Goal: Check status: Check status

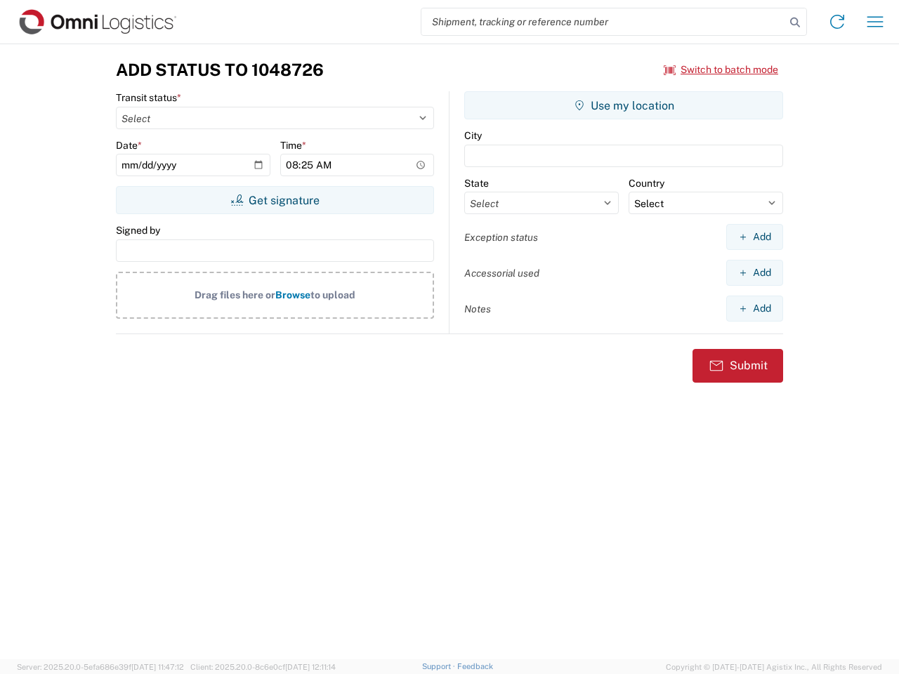
click at [603, 22] on input "search" at bounding box center [603, 21] width 364 height 27
click at [795, 22] on icon at bounding box center [795, 23] width 20 height 20
click at [837, 22] on icon at bounding box center [837, 22] width 22 height 22
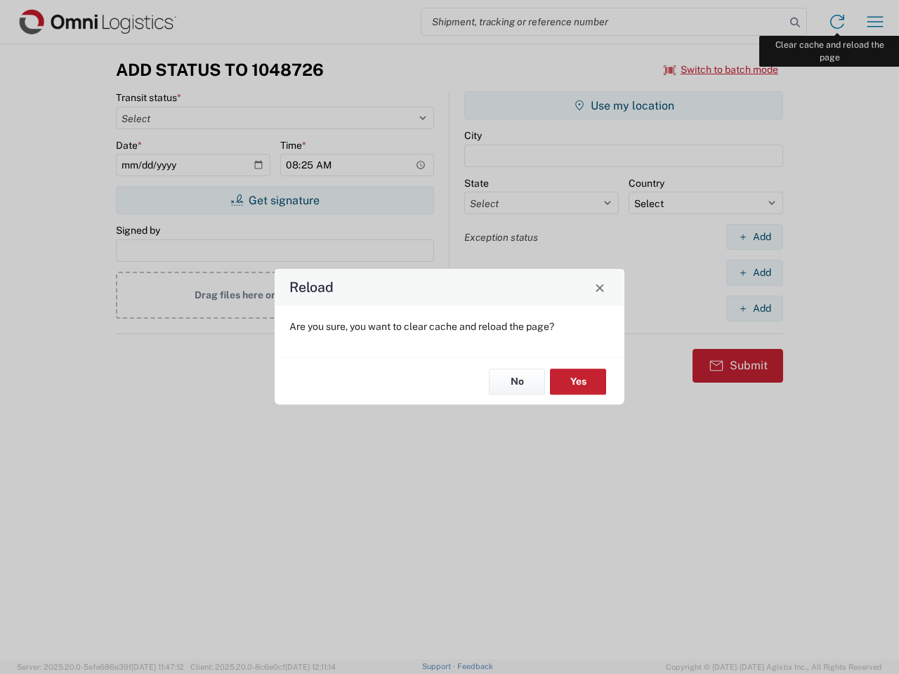
click at [875, 22] on div "Reload Are you sure, you want to clear cache and reload the page? No Yes" at bounding box center [449, 337] width 899 height 674
click at [721, 69] on div "Reload Are you sure, you want to clear cache and reload the page? No Yes" at bounding box center [449, 337] width 899 height 674
click at [274, 200] on div "Reload Are you sure, you want to clear cache and reload the page? No Yes" at bounding box center [449, 337] width 899 height 674
click at [623, 105] on div "Reload Are you sure, you want to clear cache and reload the page? No Yes" at bounding box center [449, 337] width 899 height 674
click at [754, 237] on div "Reload Are you sure, you want to clear cache and reload the page? No Yes" at bounding box center [449, 337] width 899 height 674
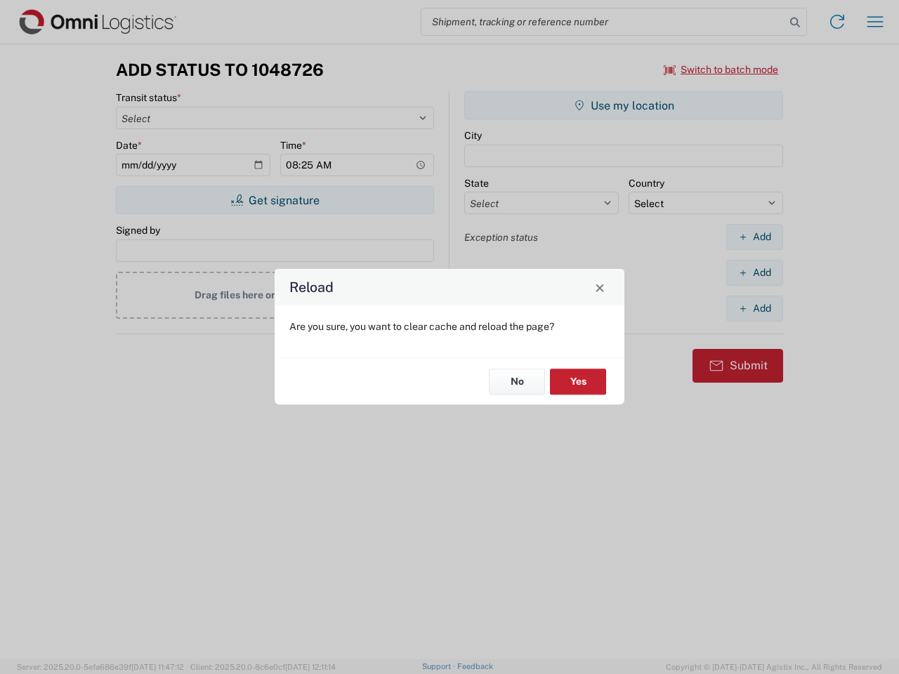
click at [754, 272] on div "Reload Are you sure, you want to clear cache and reload the page? No Yes" at bounding box center [449, 337] width 899 height 674
click at [754, 308] on div "Reload Are you sure, you want to clear cache and reload the page? No Yes" at bounding box center [449, 337] width 899 height 674
